Goal: Learn about a topic

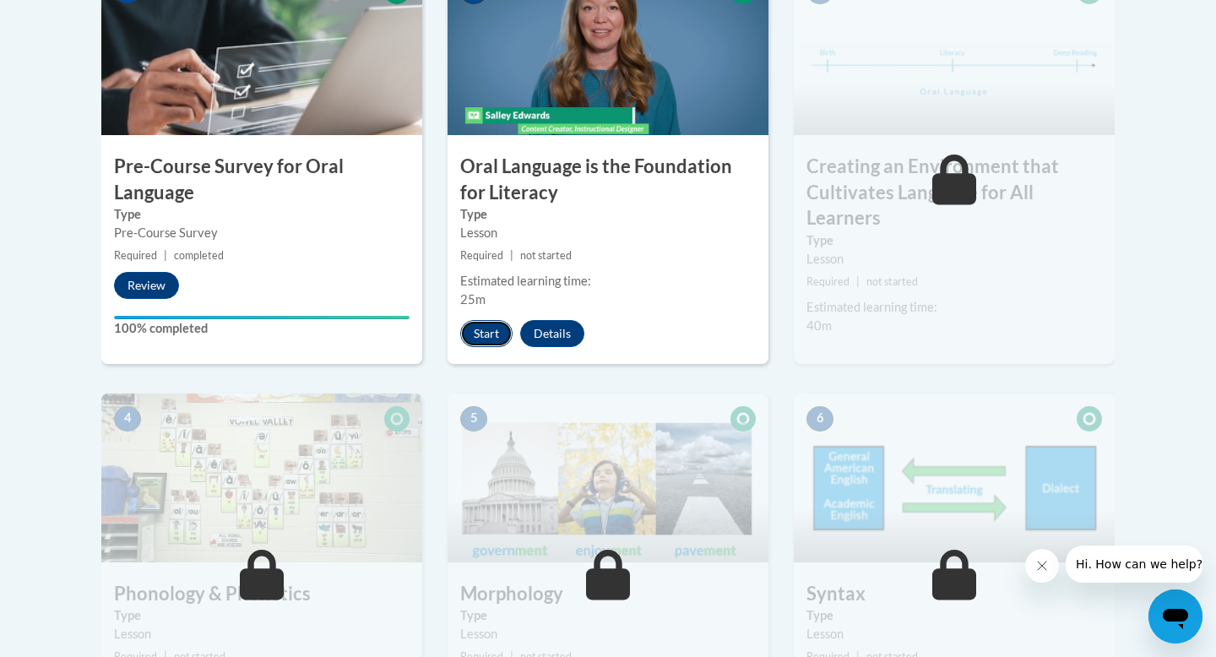
click at [491, 330] on button "Start" at bounding box center [486, 333] width 52 height 27
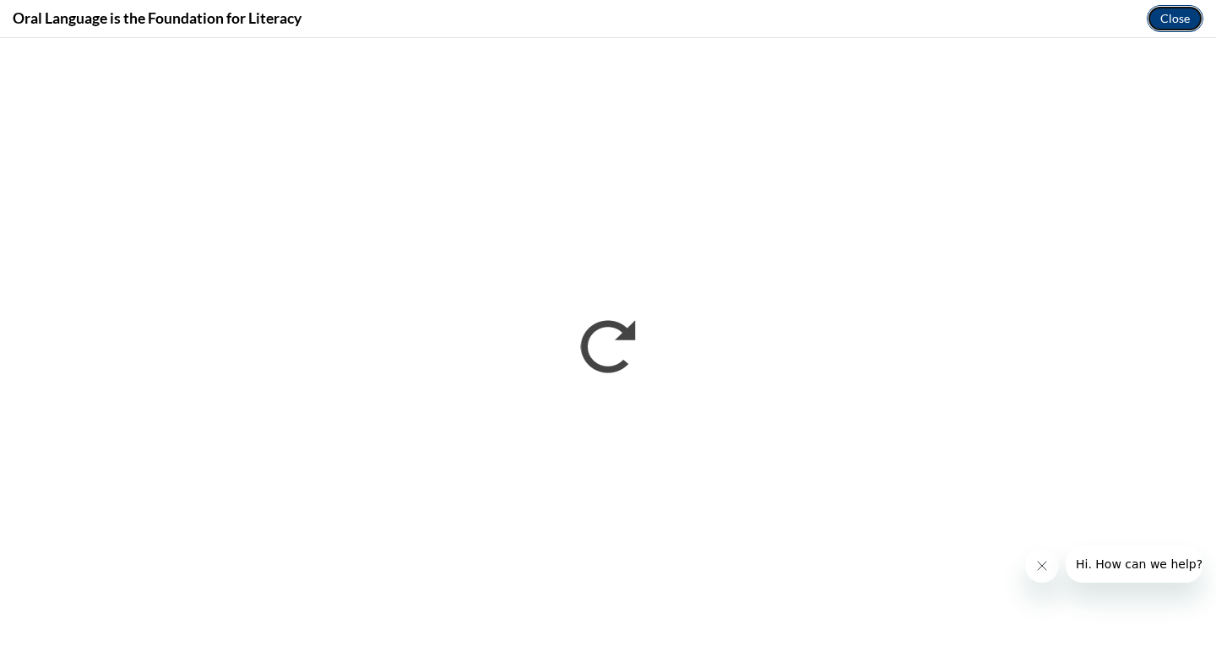
click at [1172, 14] on button "Close" at bounding box center [1175, 18] width 57 height 27
